Goal: Find contact information: Find contact information

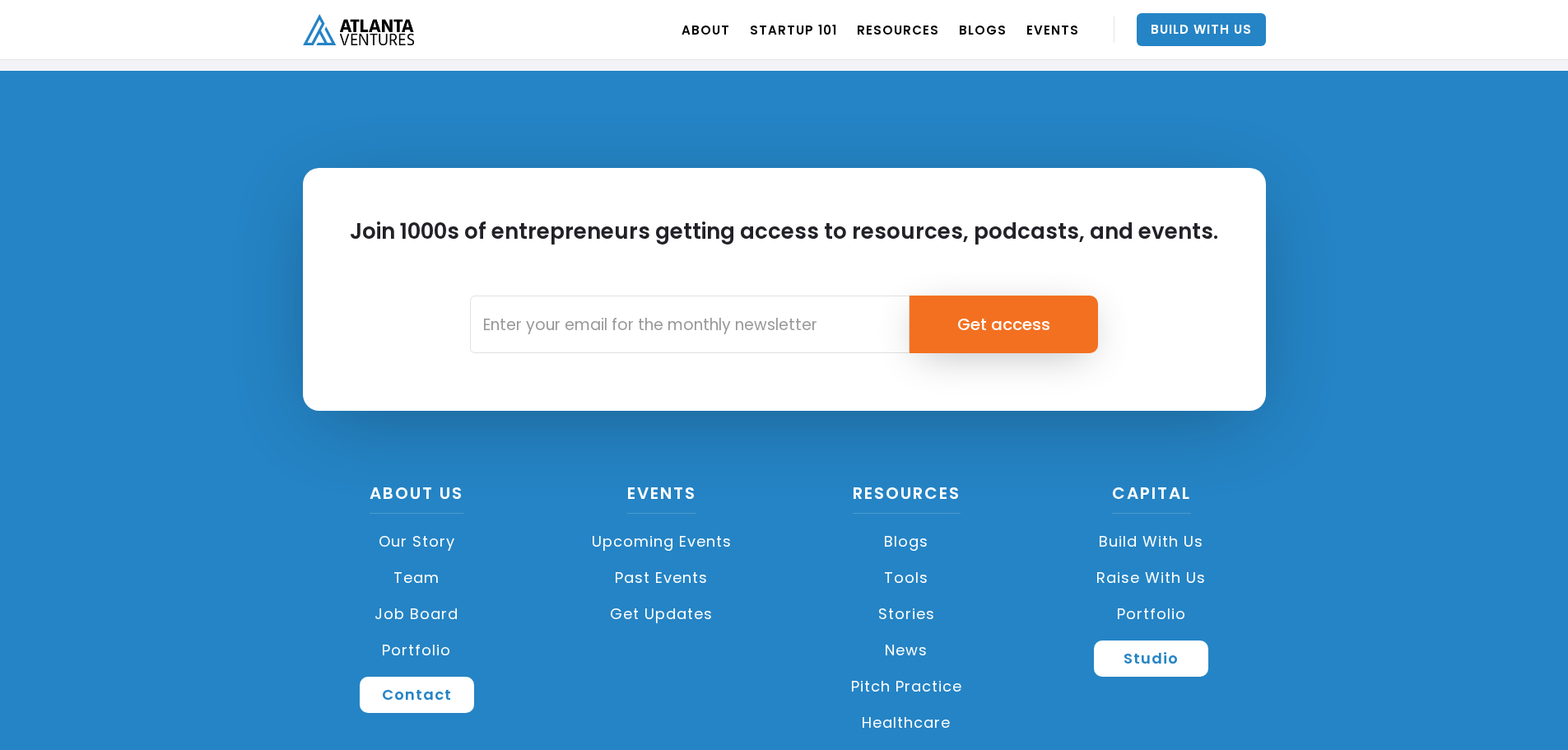
scroll to position [3890, 0]
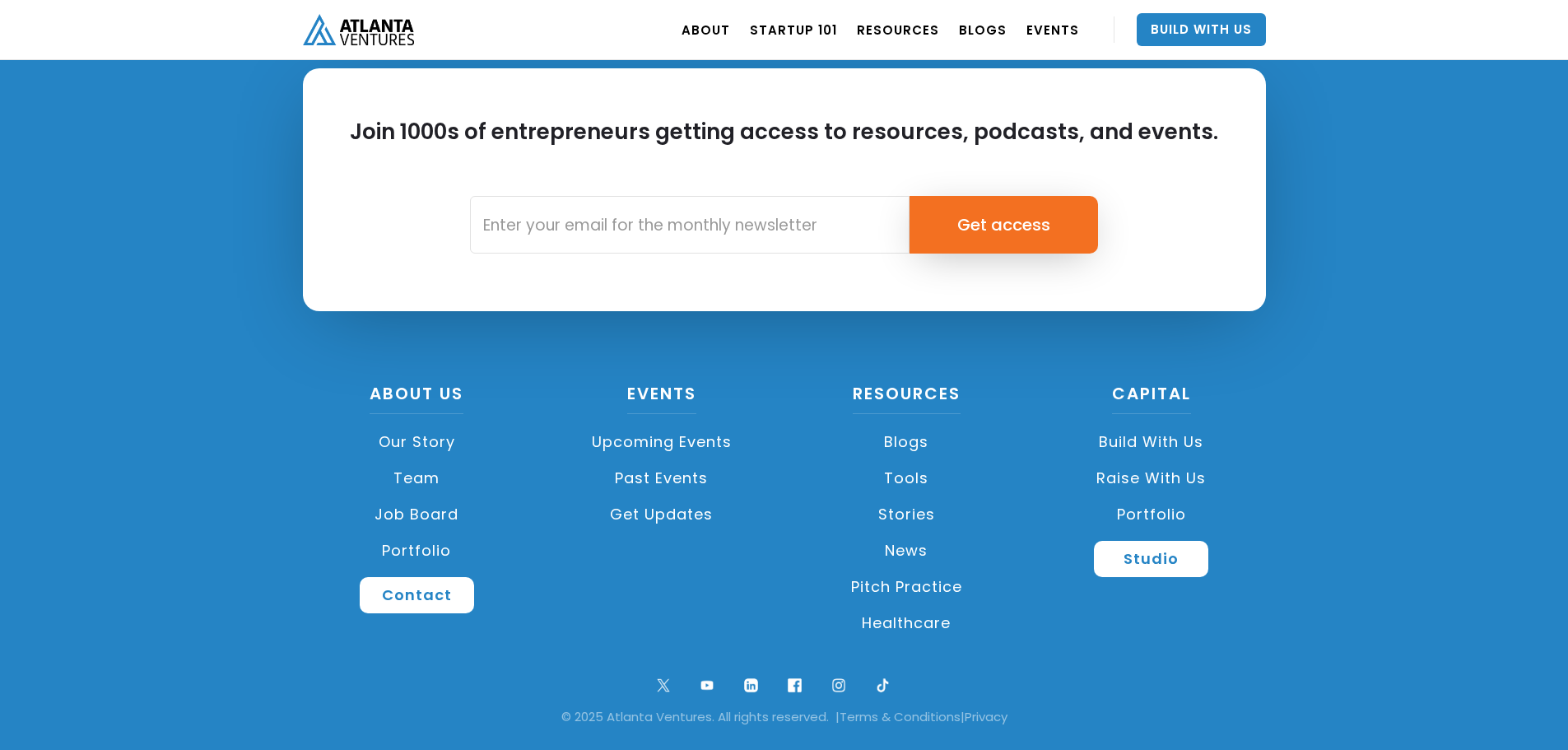
click at [431, 480] on link "Team" at bounding box center [417, 478] width 228 height 36
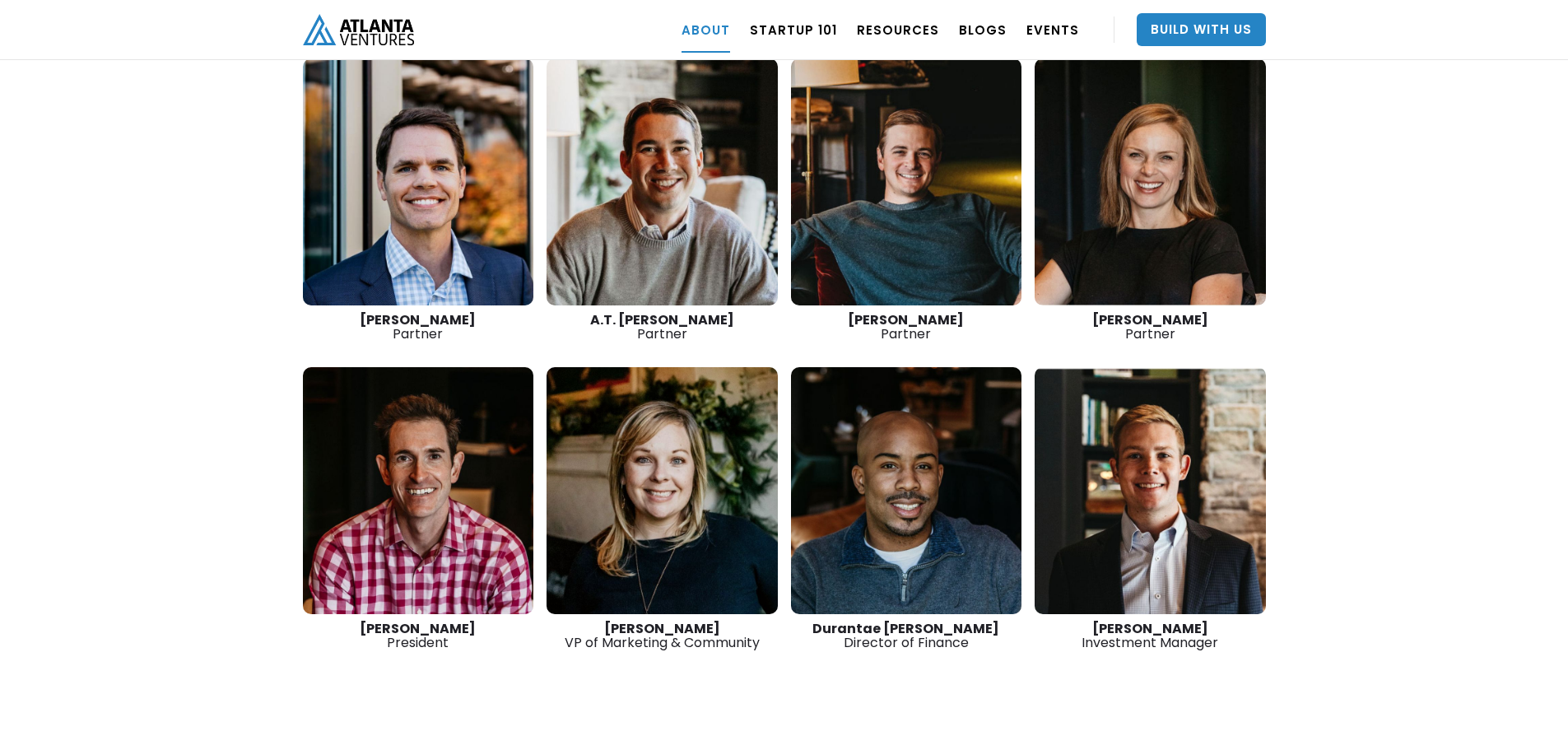
scroll to position [2249, 0]
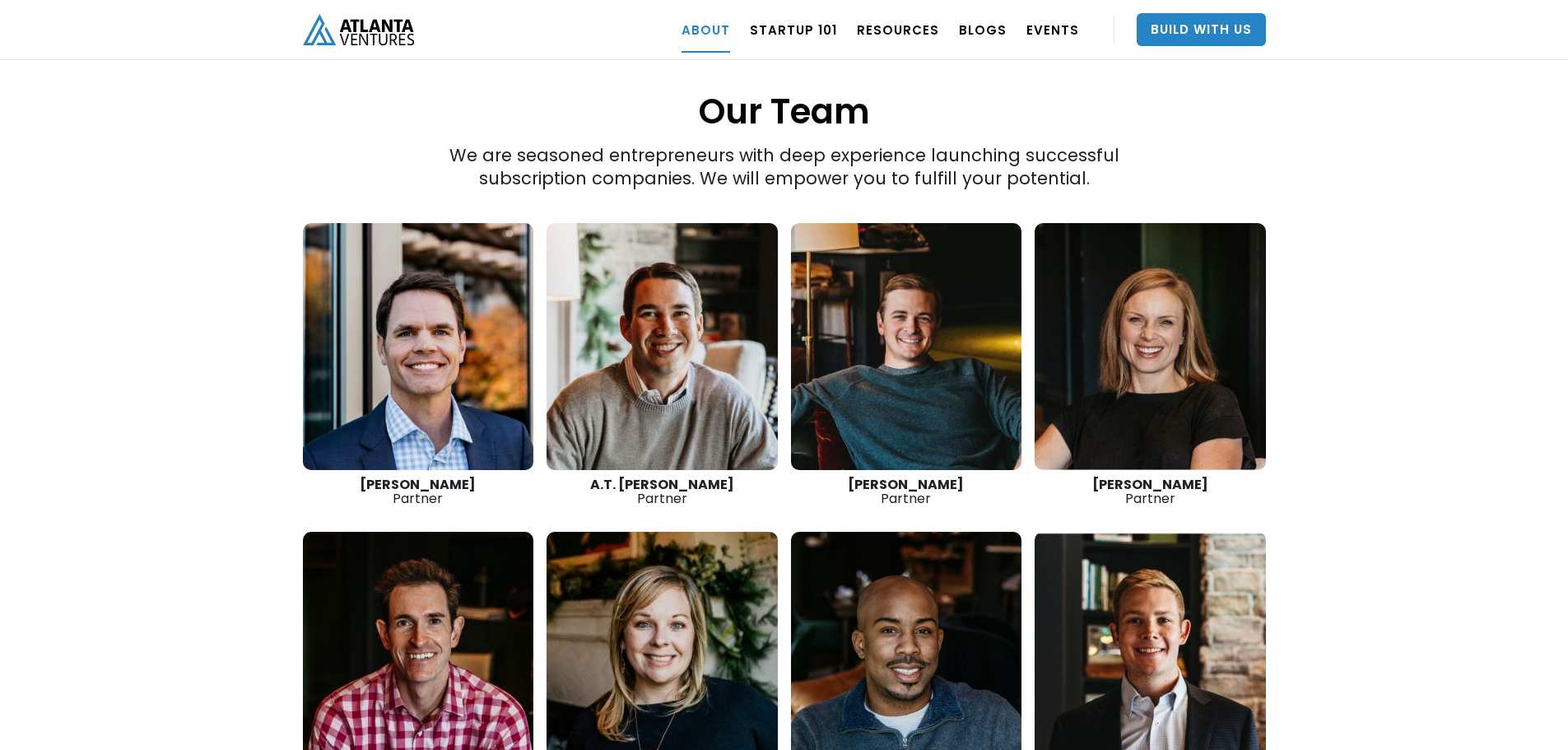
click at [935, 374] on link at bounding box center [906, 347] width 231 height 247
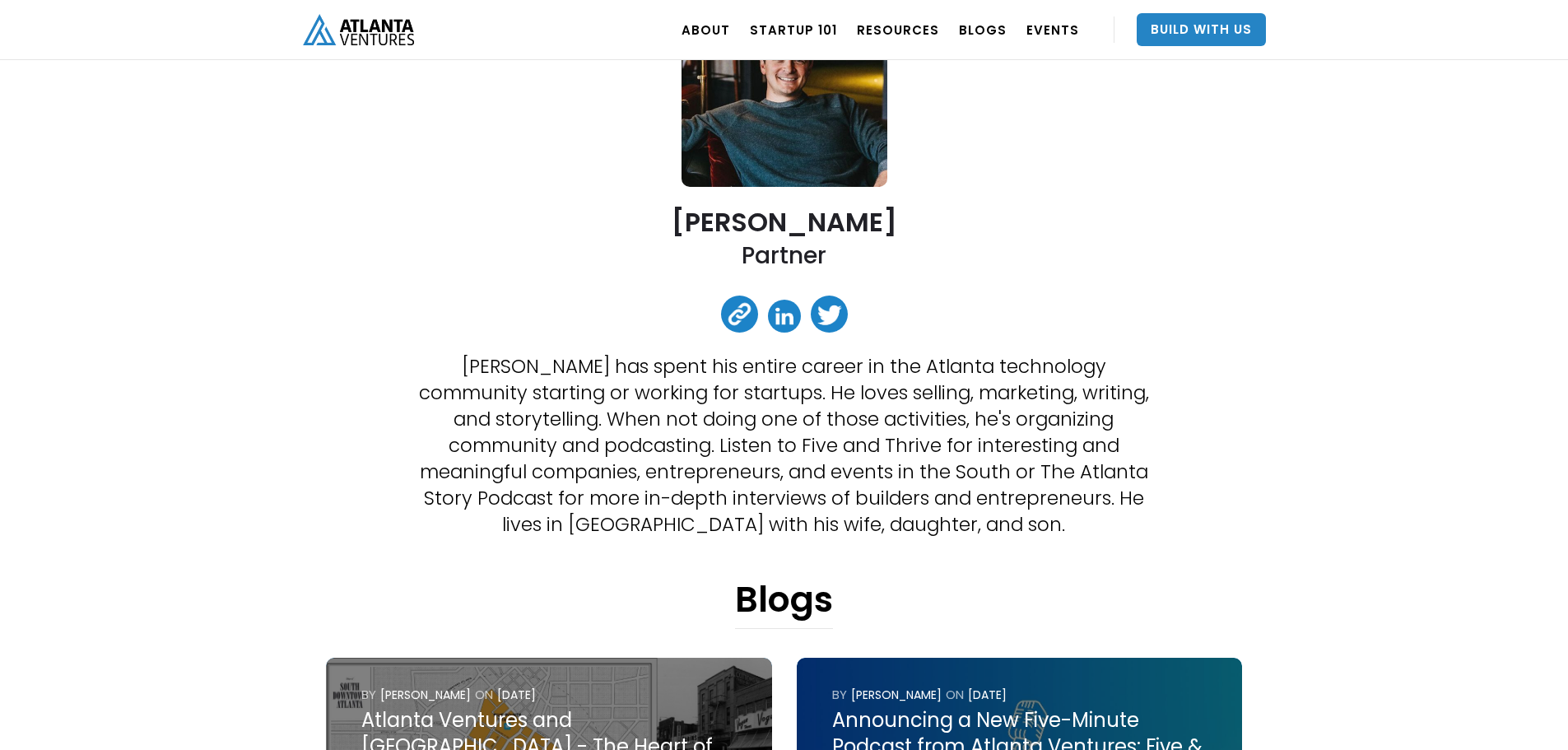
scroll to position [164, 0]
